Goal: Transaction & Acquisition: Purchase product/service

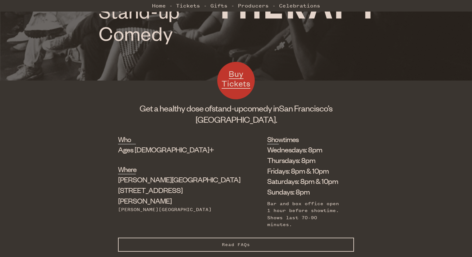
scroll to position [150, 0]
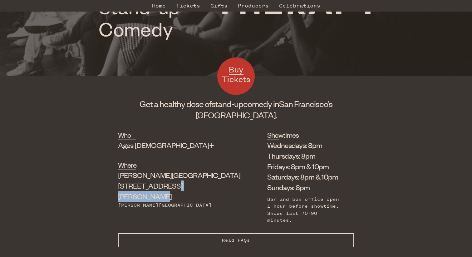
drag, startPoint x: 174, startPoint y: 187, endPoint x: 129, endPoint y: 186, distance: 44.7
click at [129, 186] on div "[PERSON_NAME] Theater [STREET_ADDRESS][PERSON_NAME]" at bounding box center [177, 186] width 118 height 32
copy div "[STREET_ADDRESS][PERSON_NAME]"
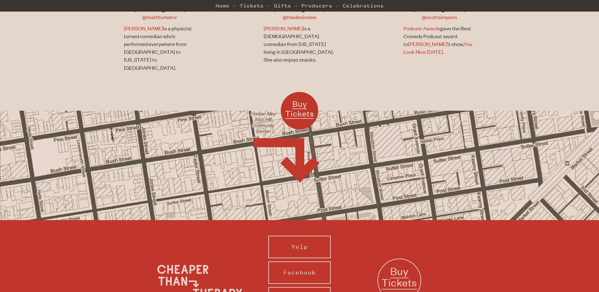
scroll to position [526, 0]
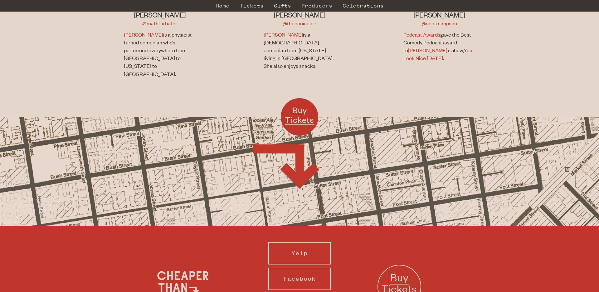
click at [495, 164] on div "Buy Tickets" at bounding box center [299, 171] width 599 height 109
